Goal: Task Accomplishment & Management: Complete application form

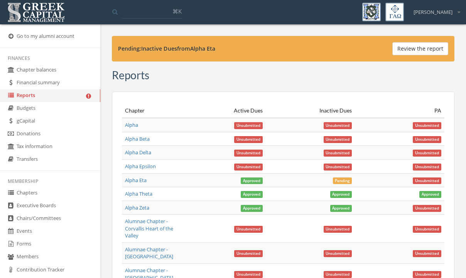
click at [29, 243] on link "Forms" at bounding box center [50, 243] width 100 height 13
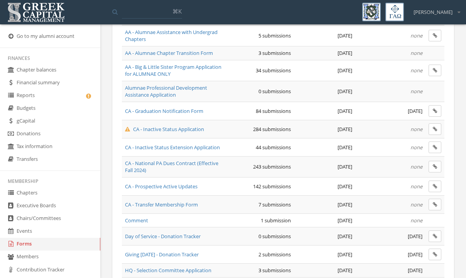
scroll to position [107, 0]
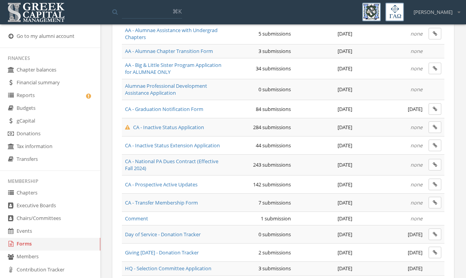
click at [153, 126] on span "CA - Inactive Status Application" at bounding box center [164, 127] width 79 height 7
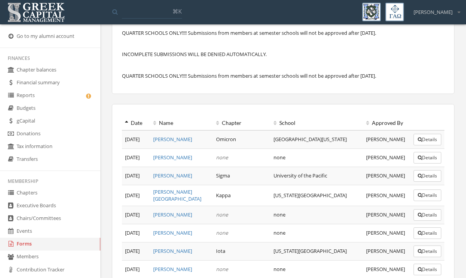
scroll to position [244, 0]
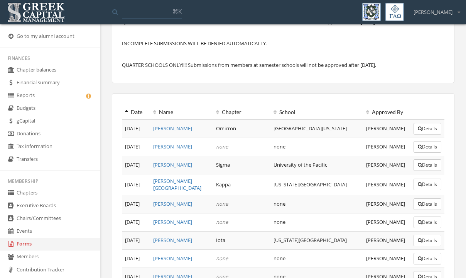
click at [125, 119] on th "Date" at bounding box center [136, 112] width 28 height 14
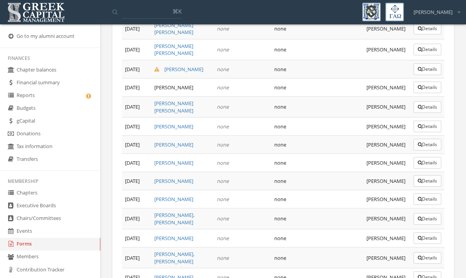
scroll to position [673, 0]
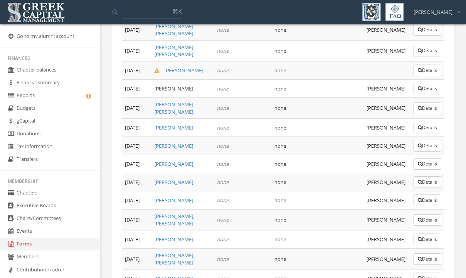
click at [428, 76] on button "Details" at bounding box center [428, 70] width 28 height 12
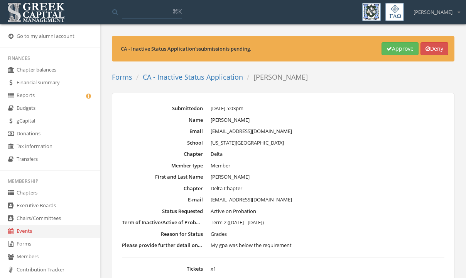
click at [348, 162] on dd "Member" at bounding box center [328, 166] width 234 height 8
click at [121, 76] on link "Forms" at bounding box center [122, 76] width 20 height 9
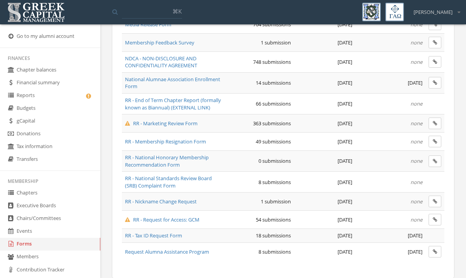
scroll to position [584, 0]
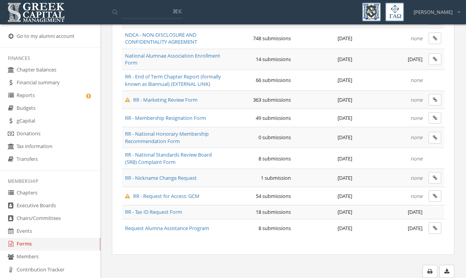
click at [163, 197] on span "RR - Request for Access: GCM" at bounding box center [162, 195] width 75 height 7
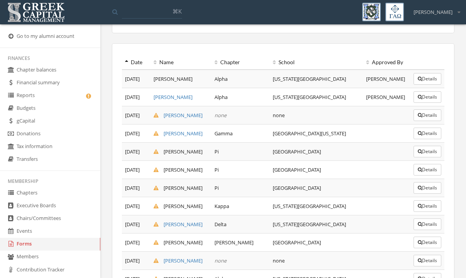
scroll to position [202, 0]
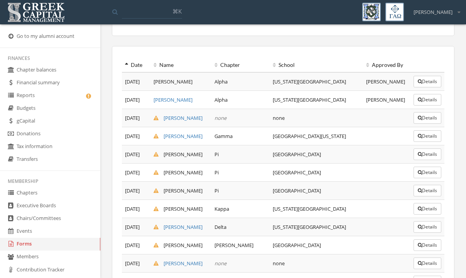
click at [127, 64] on icon at bounding box center [126, 64] width 3 height 5
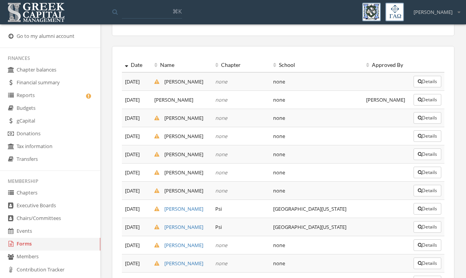
click at [421, 102] on button "Details" at bounding box center [428, 100] width 28 height 12
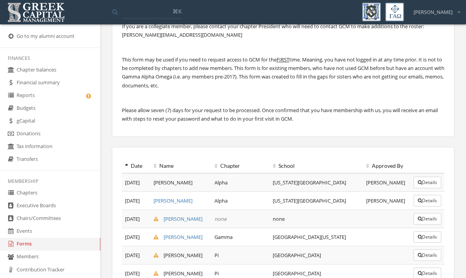
scroll to position [108, 0]
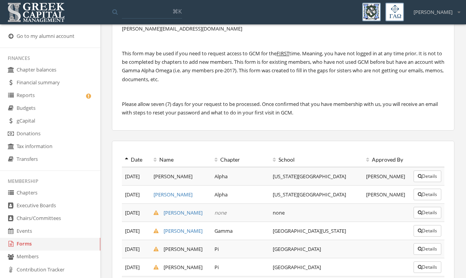
click at [127, 158] on icon at bounding box center [126, 159] width 3 height 5
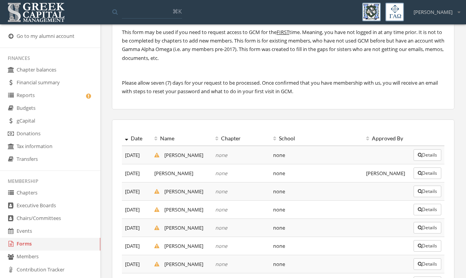
scroll to position [135, 0]
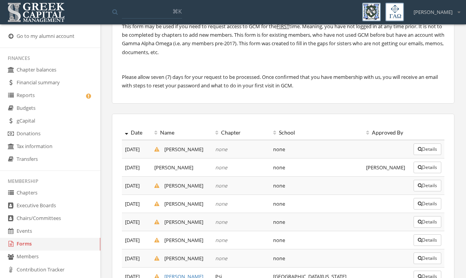
click at [420, 153] on button "Details" at bounding box center [428, 149] width 28 height 12
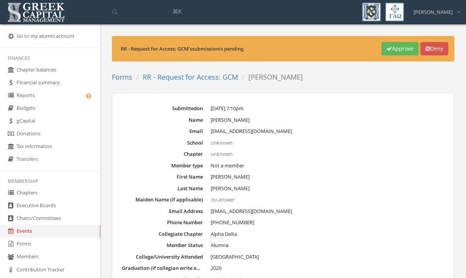
click at [382, 105] on dd "[DATE] 7:10pm" at bounding box center [328, 109] width 234 height 8
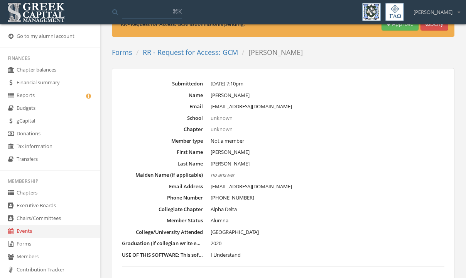
scroll to position [22, 0]
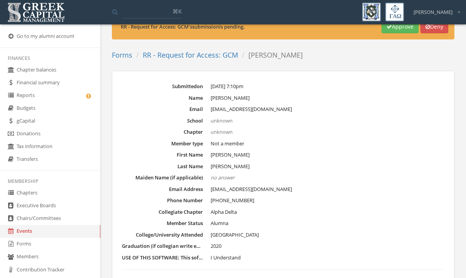
click at [382, 105] on dd "[EMAIL_ADDRESS][DOMAIN_NAME]" at bounding box center [328, 109] width 234 height 8
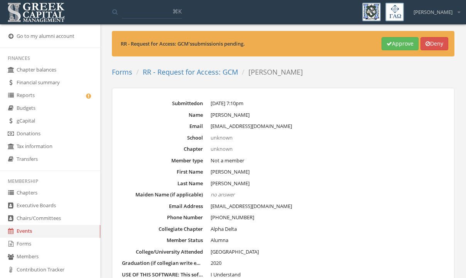
scroll to position [0, 0]
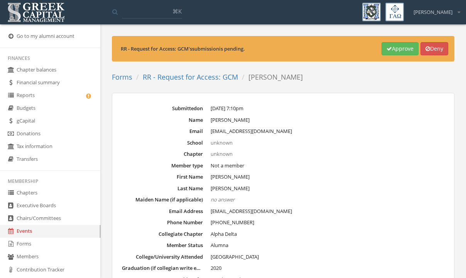
click at [390, 52] on button "Approve" at bounding box center [400, 48] width 37 height 13
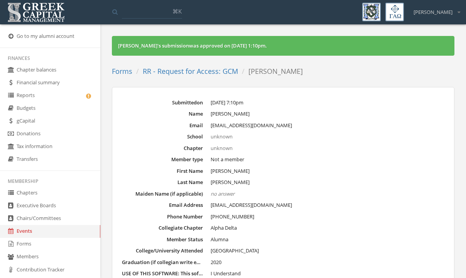
click at [177, 70] on link "RR - Request for Access: GCM" at bounding box center [190, 70] width 95 height 9
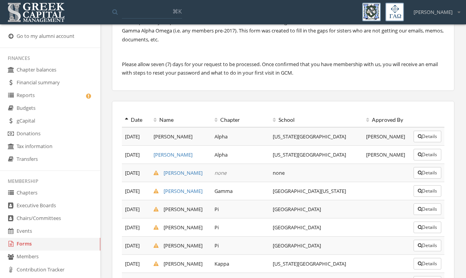
scroll to position [148, 0]
click at [424, 178] on button "Details" at bounding box center [428, 172] width 28 height 12
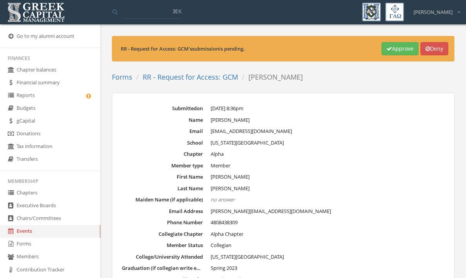
click at [392, 54] on button "Approve" at bounding box center [400, 48] width 37 height 13
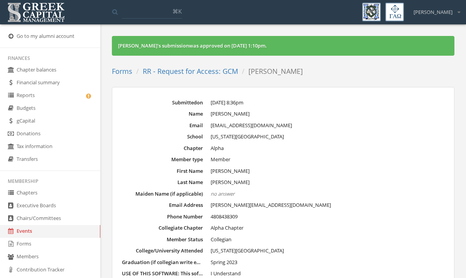
click at [192, 75] on link "RR - Request for Access: GCM" at bounding box center [190, 70] width 95 height 9
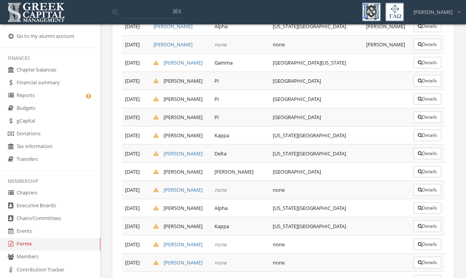
scroll to position [272, 0]
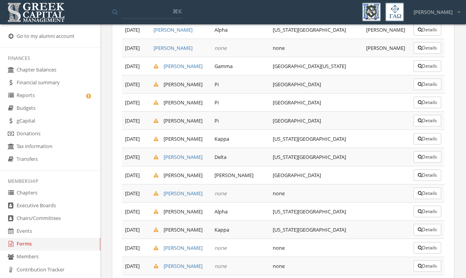
click at [418, 68] on icon "button" at bounding box center [420, 66] width 4 height 5
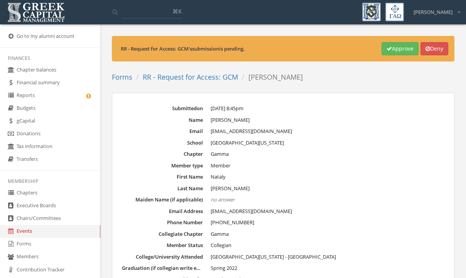
click at [392, 46] on button "Approve" at bounding box center [400, 48] width 37 height 13
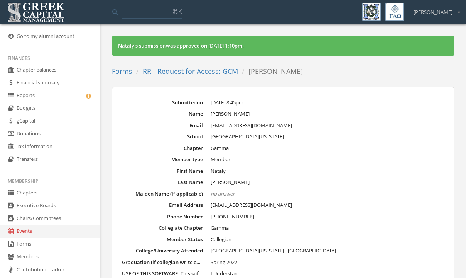
click at [224, 71] on link "RR - Request for Access: GCM" at bounding box center [190, 70] width 95 height 9
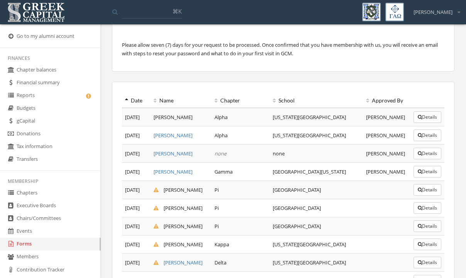
scroll to position [226, 0]
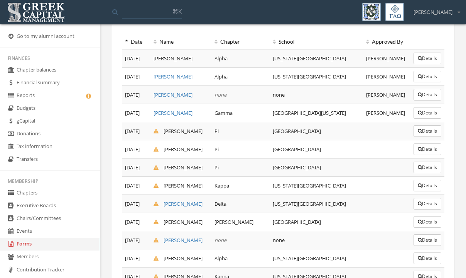
click at [426, 137] on button "Details" at bounding box center [428, 131] width 28 height 12
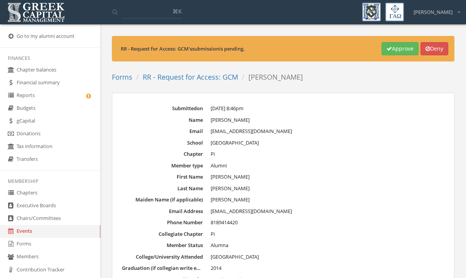
click at [397, 53] on button "Approve" at bounding box center [400, 48] width 37 height 13
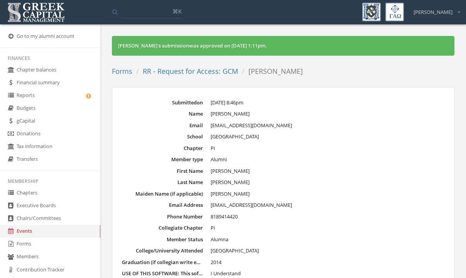
click at [200, 67] on link "RR - Request for Access: GCM" at bounding box center [190, 70] width 95 height 9
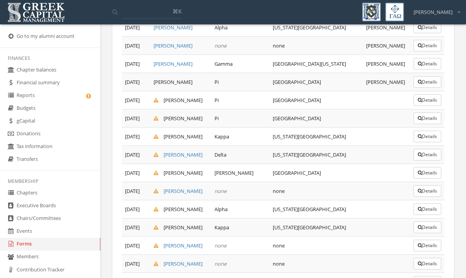
scroll to position [278, 0]
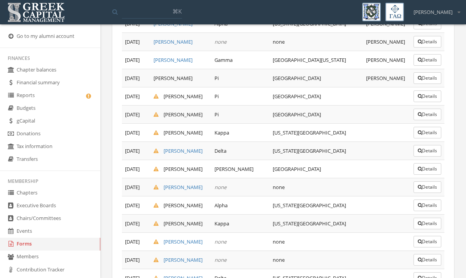
click at [429, 102] on button "Details" at bounding box center [428, 96] width 28 height 12
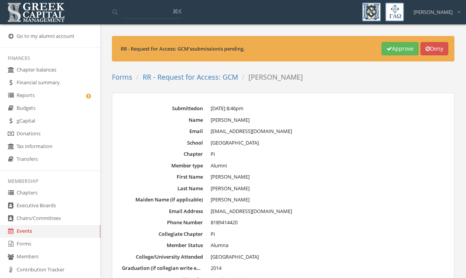
click at [402, 52] on button "Approve" at bounding box center [400, 48] width 37 height 13
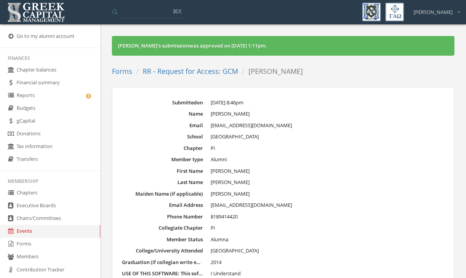
click at [174, 73] on link "RR - Request for Access: GCM" at bounding box center [190, 70] width 95 height 9
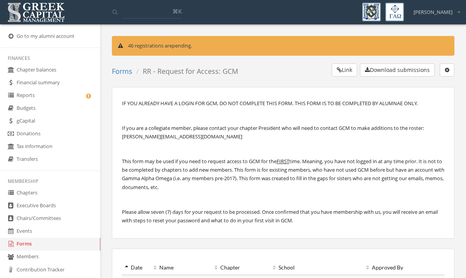
click at [317, 136] on p "If you are a collegiate member, please contact your chapter President who will …" at bounding box center [283, 132] width 323 height 17
click at [441, 74] on button "button" at bounding box center [447, 69] width 15 height 13
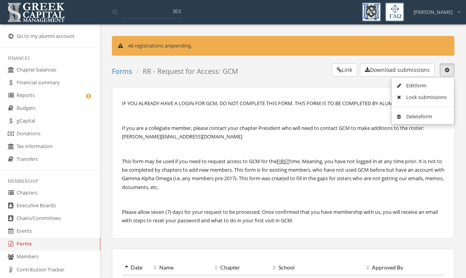
click at [419, 86] on link "Edit form" at bounding box center [423, 86] width 57 height 12
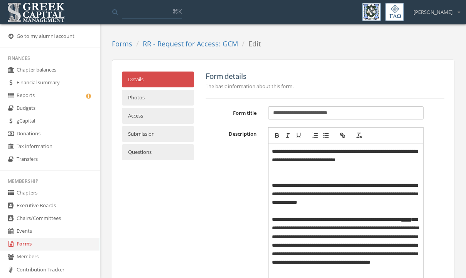
click at [180, 129] on link "Submission" at bounding box center [158, 134] width 72 height 16
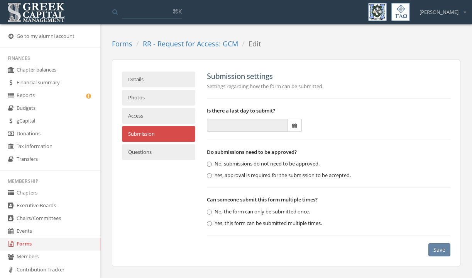
click at [441, 252] on button "Save" at bounding box center [440, 249] width 22 height 13
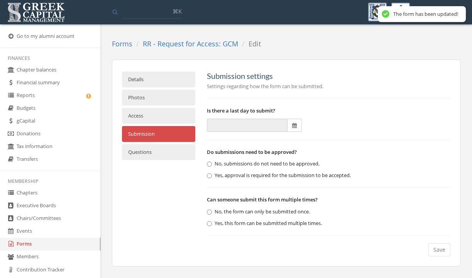
click at [202, 42] on link "RR - Request for Access: GCM" at bounding box center [190, 43] width 95 height 9
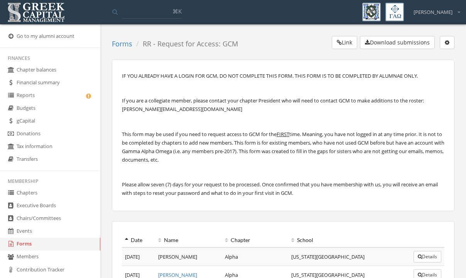
click at [125, 44] on link "Forms" at bounding box center [122, 43] width 20 height 9
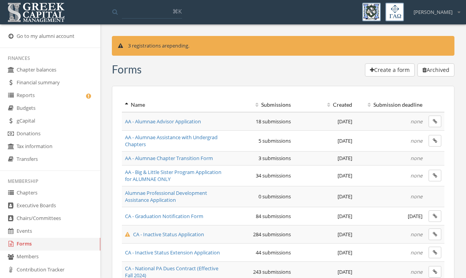
click at [166, 102] on th "Name" at bounding box center [174, 105] width 104 height 14
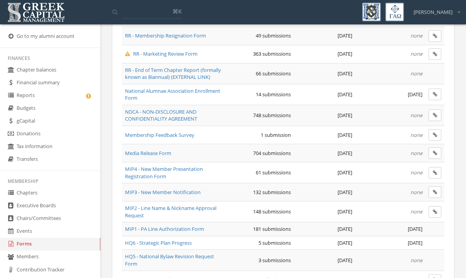
scroll to position [584, 0]
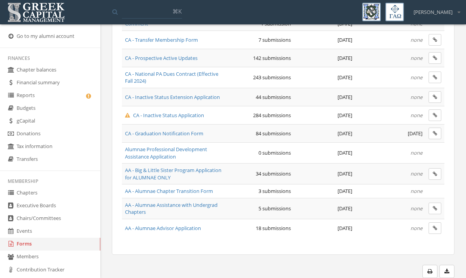
click at [161, 114] on span "CA - Inactive Status Application" at bounding box center [164, 115] width 79 height 7
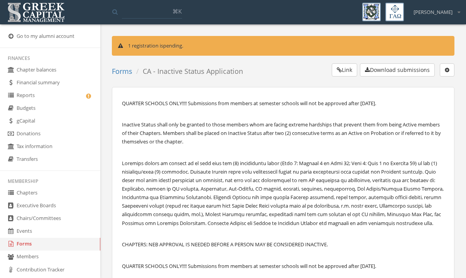
click at [125, 70] on link "Forms" at bounding box center [122, 70] width 20 height 9
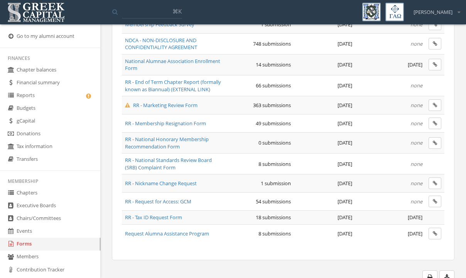
scroll to position [584, 0]
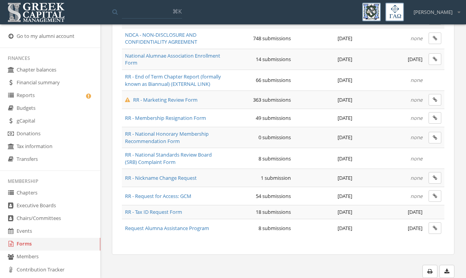
click at [178, 99] on span "RR - Marketing Review Form" at bounding box center [161, 99] width 73 height 7
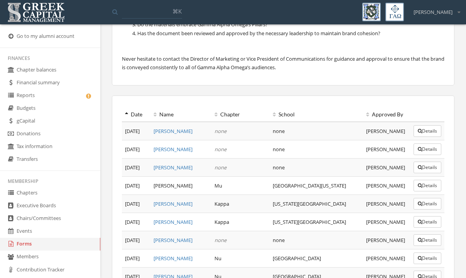
scroll to position [188, 0]
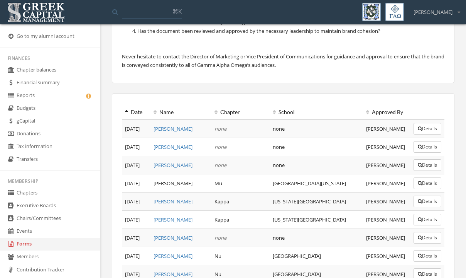
click at [127, 112] on icon at bounding box center [126, 111] width 3 height 5
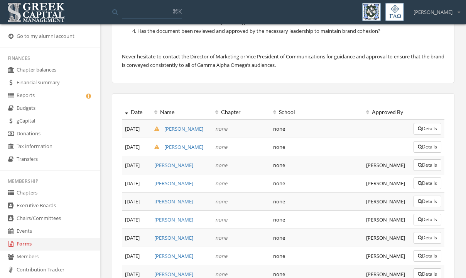
click at [429, 146] on button "Details" at bounding box center [428, 147] width 28 height 12
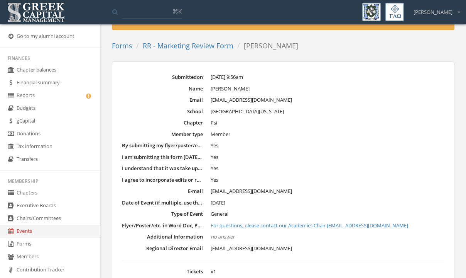
scroll to position [70, 0]
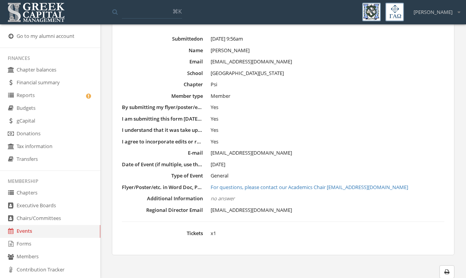
click at [279, 187] on link "For questions, please contact our Academics Chair [EMAIL_ADDRESS][DOMAIN_NAME]" at bounding box center [328, 187] width 234 height 8
drag, startPoint x: 281, startPoint y: 154, endPoint x: 209, endPoint y: 153, distance: 72.2
click at [209, 153] on dl "Submitted on [DATE] 9:56am Name [PERSON_NAME] Email [EMAIL_ADDRESS][DOMAIN_NAME…" at bounding box center [283, 136] width 323 height 202
copy span "[EMAIL_ADDRESS][DOMAIN_NAME]"
click at [312, 161] on dd "[DATE]" at bounding box center [328, 165] width 234 height 8
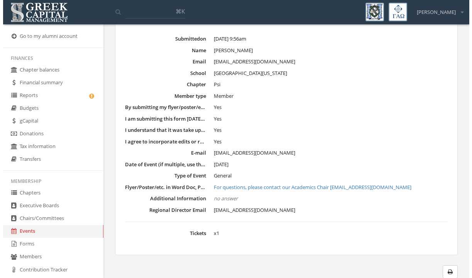
scroll to position [0, 0]
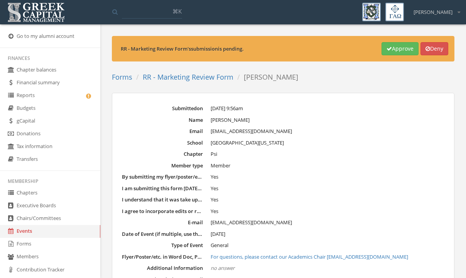
click at [426, 49] on icon "button" at bounding box center [428, 48] width 5 height 5
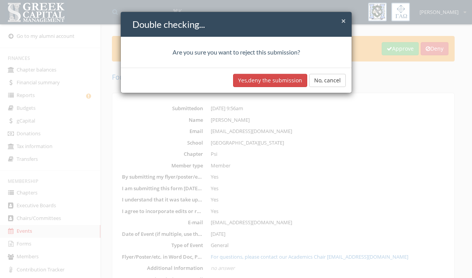
click at [268, 81] on button "Yes, deny the submission" at bounding box center [270, 80] width 74 height 13
